Goal: Check status: Check status

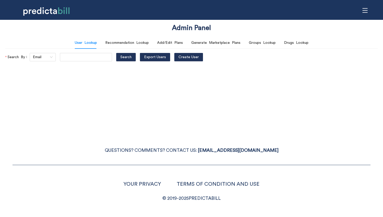
click at [366, 10] on icon "menu" at bounding box center [365, 11] width 6 height 6
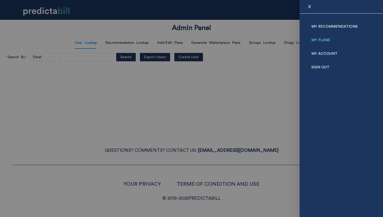
click at [313, 41] on link "My Plans" at bounding box center [320, 40] width 19 height 14
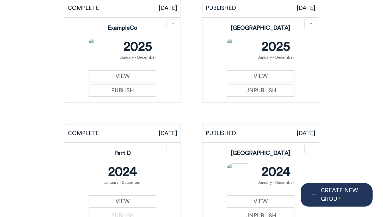
scroll to position [1807, 0]
click at [247, 72] on link "VIEW" at bounding box center [261, 76] width 68 height 12
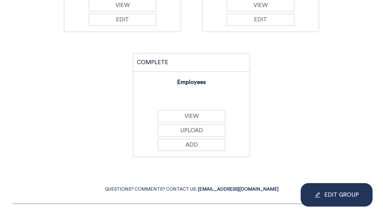
scroll to position [278, 0]
click at [190, 115] on button "VIEW" at bounding box center [192, 116] width 68 height 12
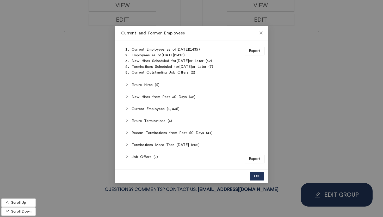
click at [174, 96] on span "New Hires from Past 30 Days (32)" at bounding box center [195, 97] width 126 height 6
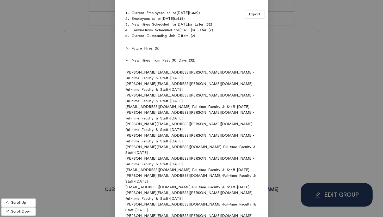
scroll to position [32, 0]
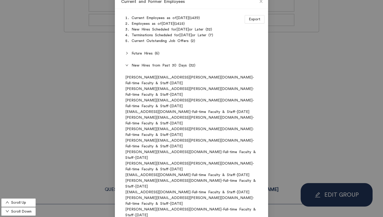
click at [39, 88] on div "Current and Former Employees Scroll Up Scroll Down Export Current Employees as …" at bounding box center [191, 108] width 383 height 217
